Goal: Find contact information: Find contact information

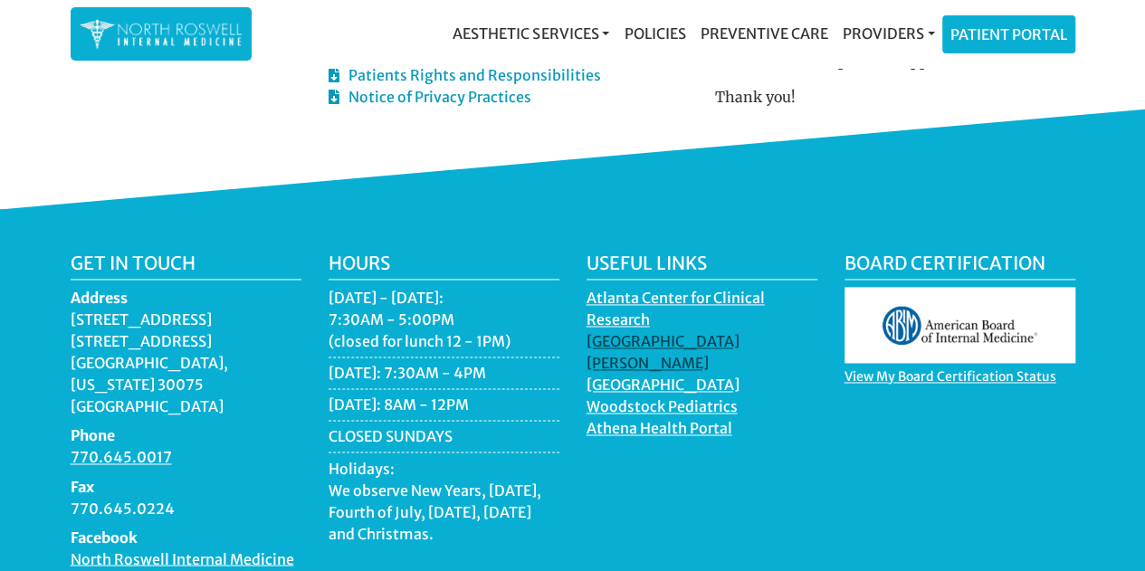
scroll to position [1316, 0]
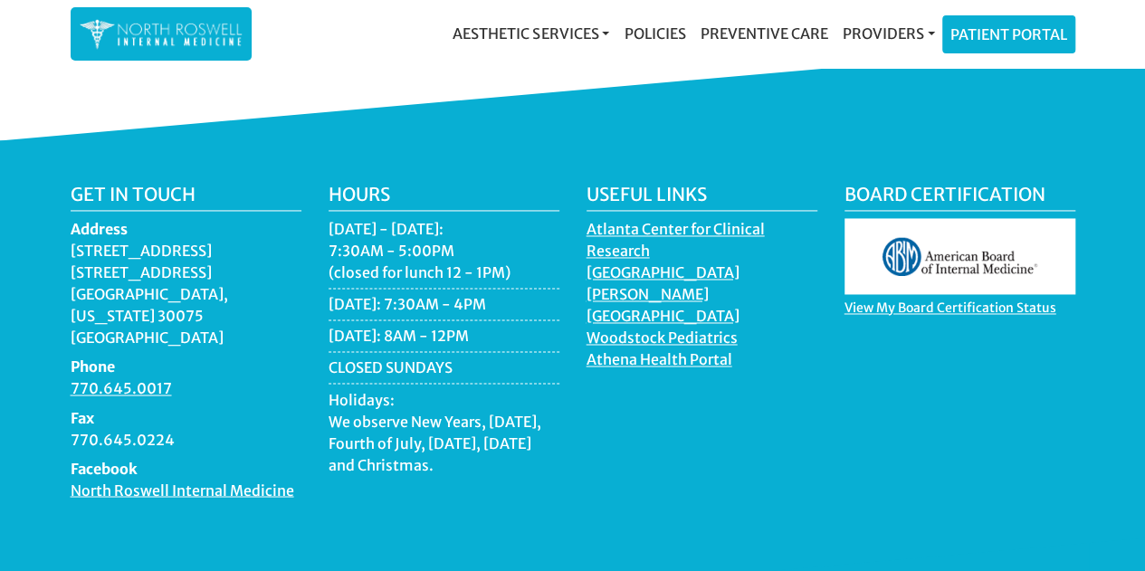
drag, startPoint x: 71, startPoint y: 205, endPoint x: 234, endPoint y: 247, distance: 169.2
click at [234, 247] on dd "[STREET_ADDRESS][US_STATE]" at bounding box center [186, 294] width 231 height 109
copy dd "[STREET_ADDRESS][US_STATE]"
